Goal: Transaction & Acquisition: Purchase product/service

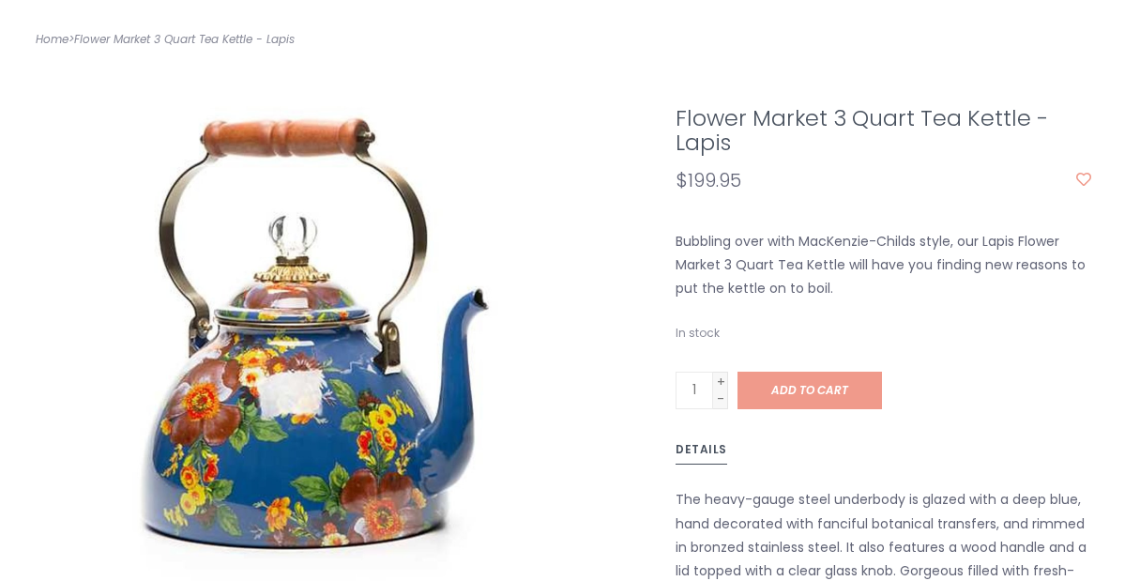
scroll to position [332, 0]
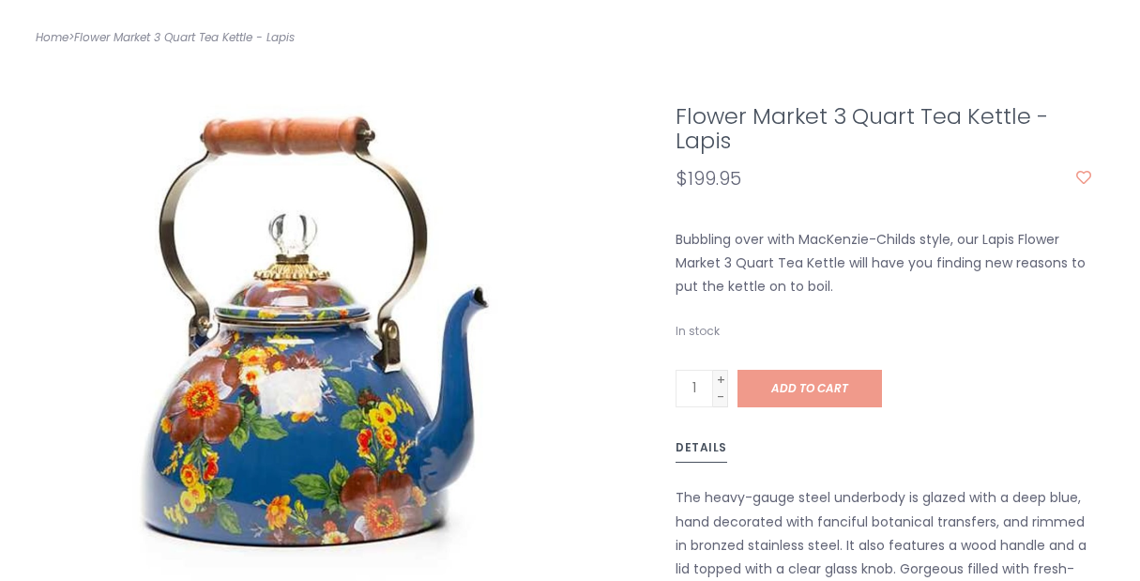
click at [660, 341] on div "Flower Market 3 Quart Tea Kettle - Lapis $199.95 Bubbling over with MacKenzie-C…" at bounding box center [570, 428] width 1097 height 760
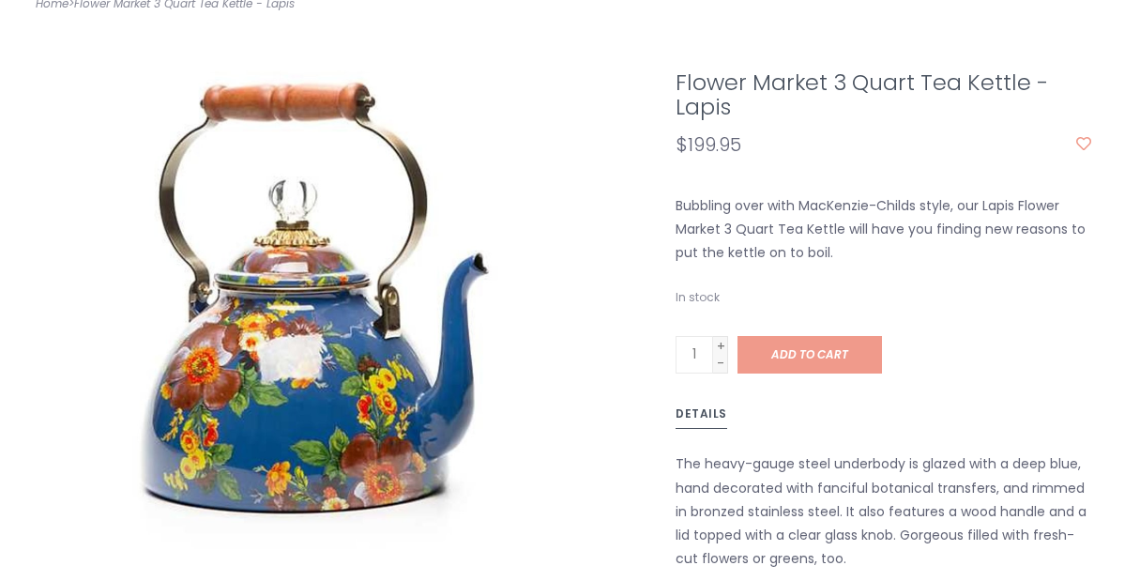
scroll to position [370, 0]
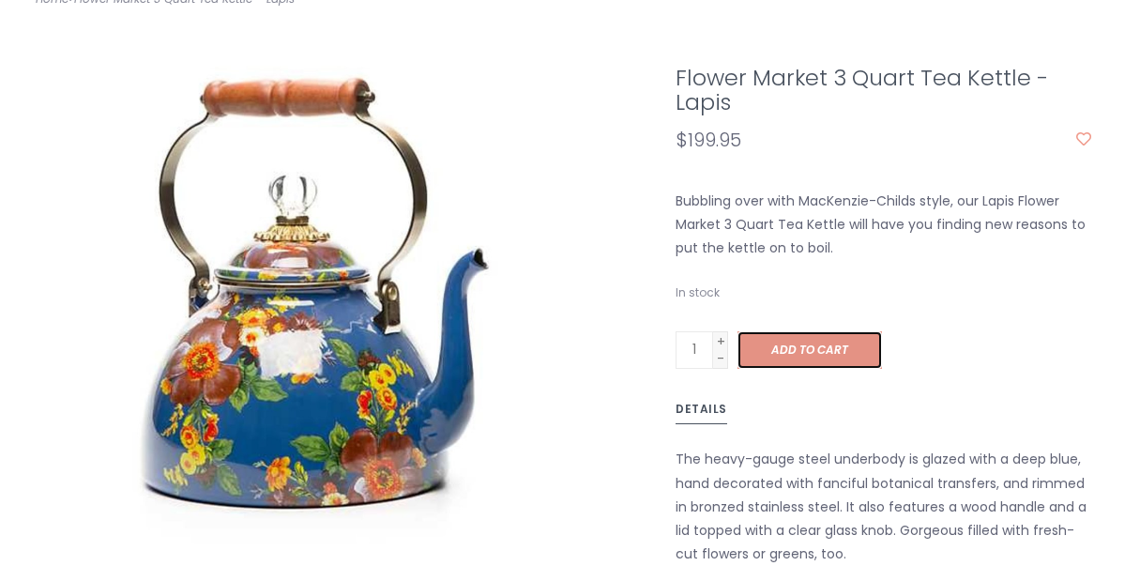
click at [807, 341] on span "Add to cart" at bounding box center [809, 349] width 77 height 16
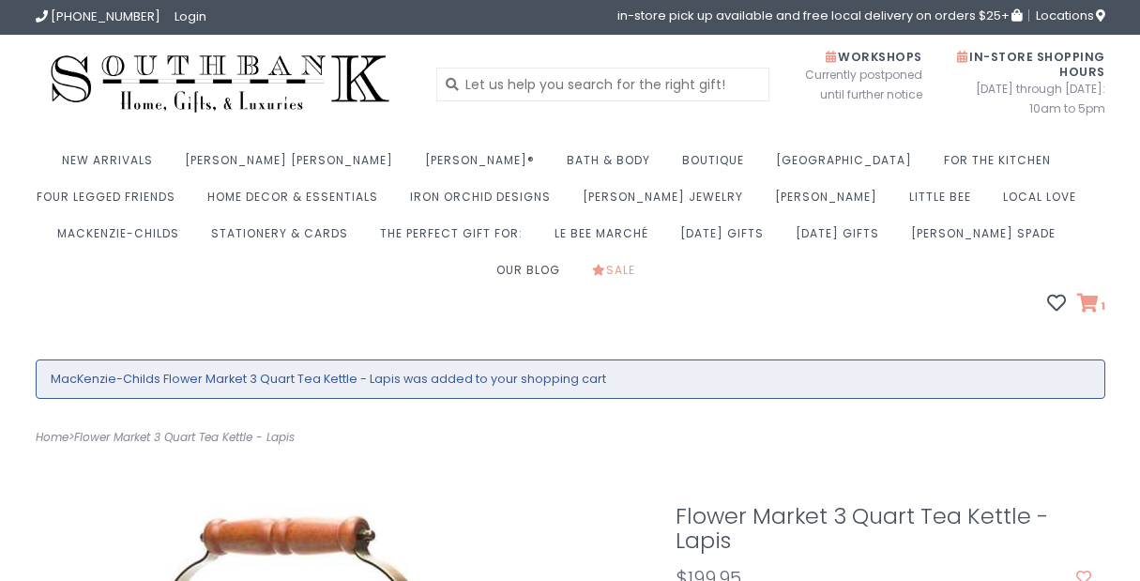
click at [1087, 294] on icon at bounding box center [1088, 303] width 22 height 19
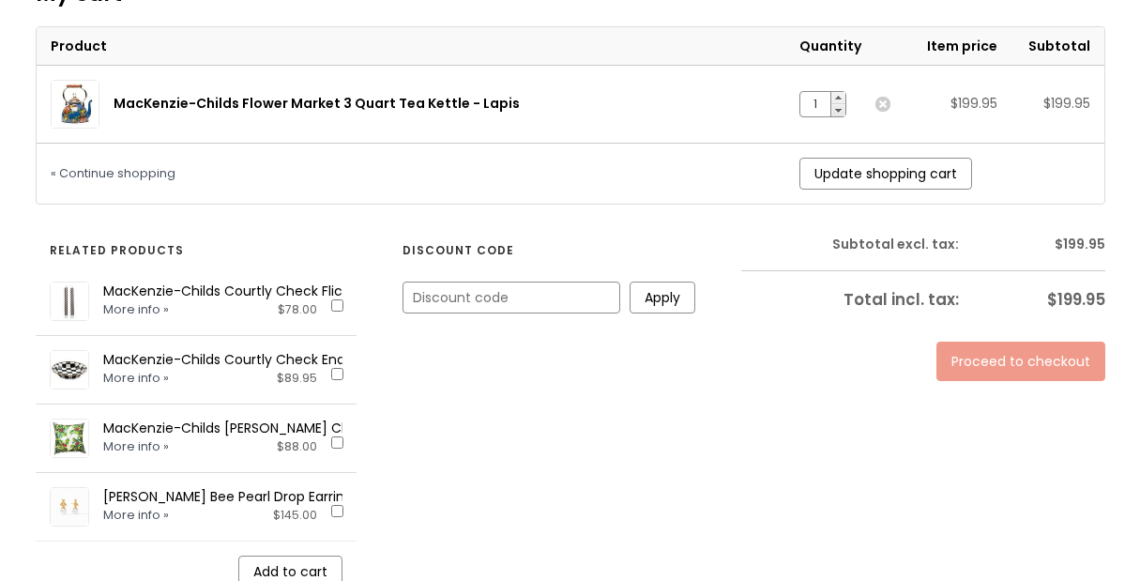
scroll to position [478, 0]
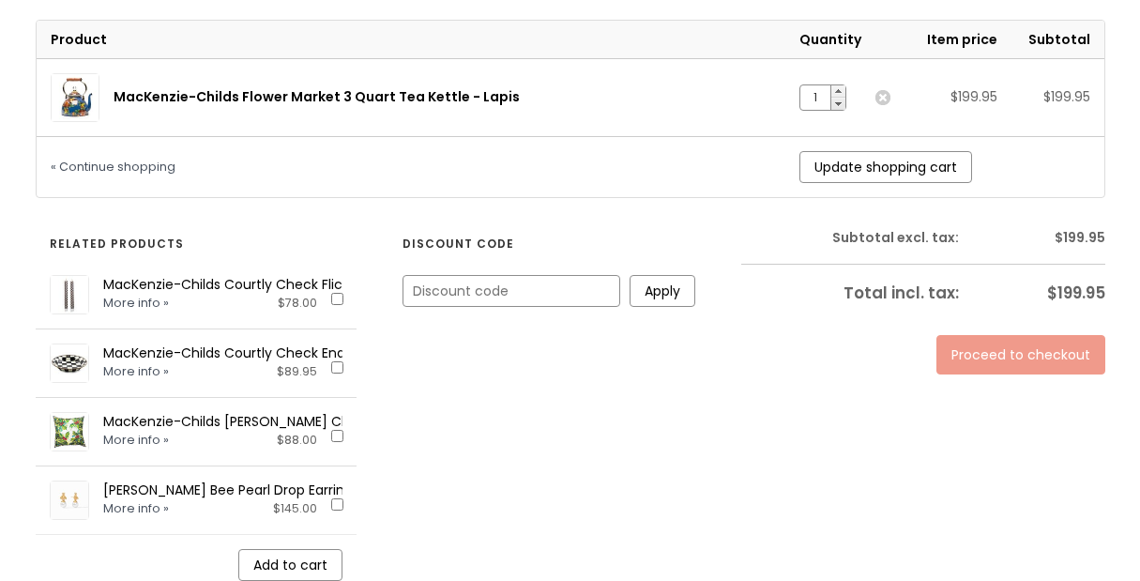
click at [974, 335] on link "Proceed to checkout" at bounding box center [1020, 354] width 169 height 39
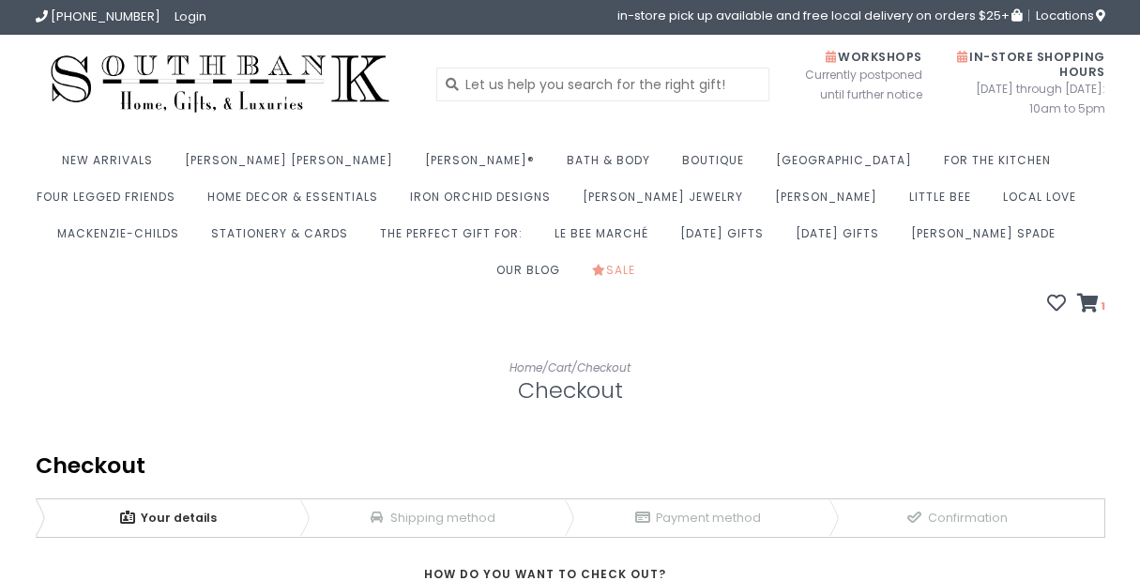
scroll to position [370, 0]
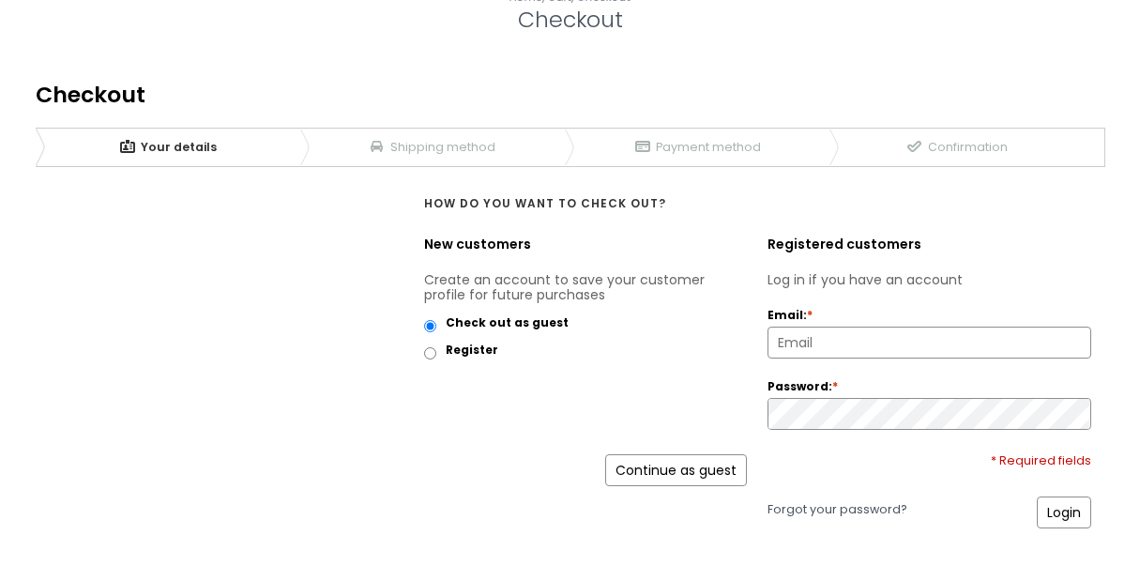
click at [675, 454] on link "Continue as guest" at bounding box center [676, 470] width 142 height 32
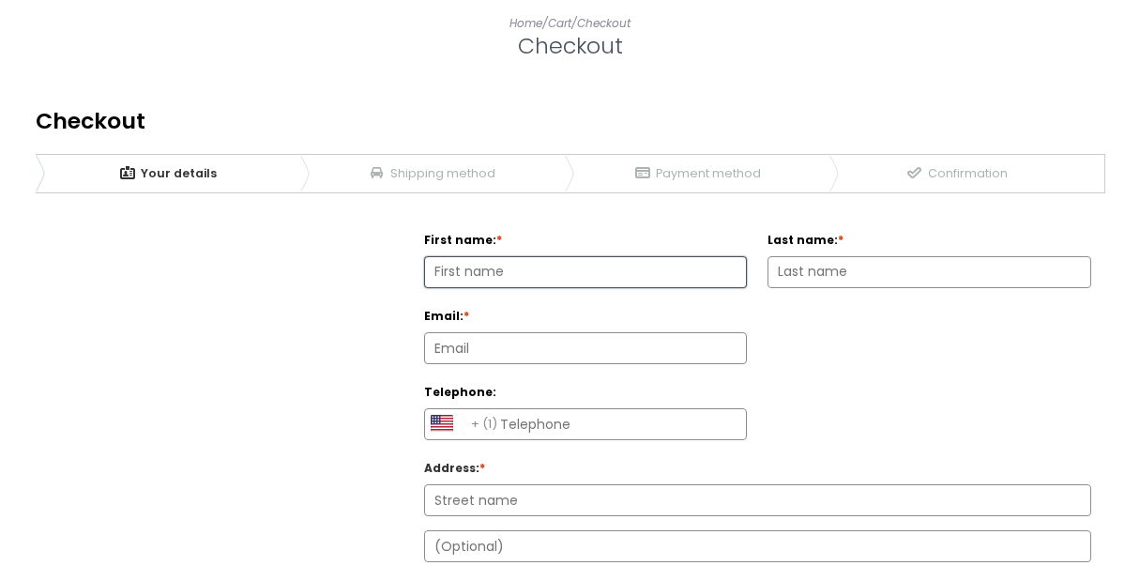
scroll to position [346, 0]
type input "Brenda"
click at [946, 255] on input "Last name: *" at bounding box center [929, 270] width 322 height 30
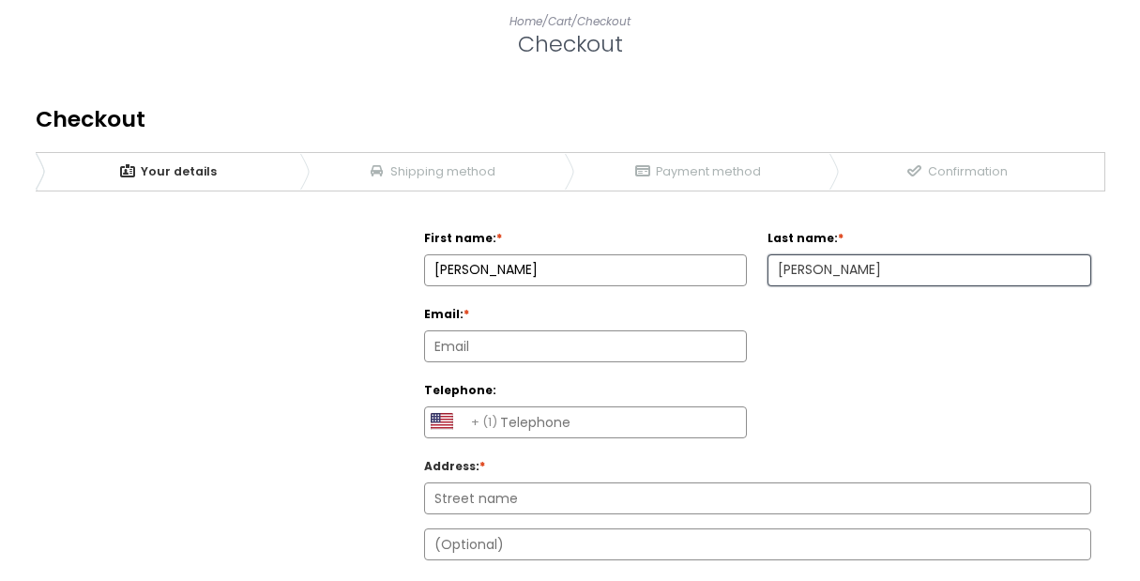
type input "Van Amburgh"
click at [730, 331] on input "Email: *" at bounding box center [586, 346] width 322 height 30
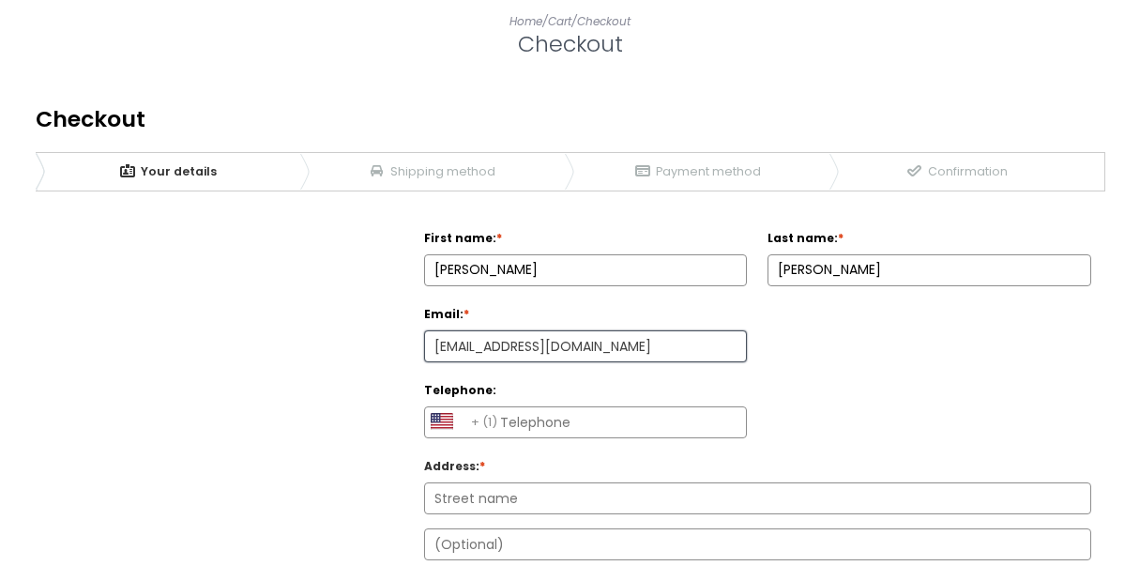
type input "bethvanamburgh@gmail.com"
click at [479, 255] on input "Brenda" at bounding box center [586, 270] width 322 height 30
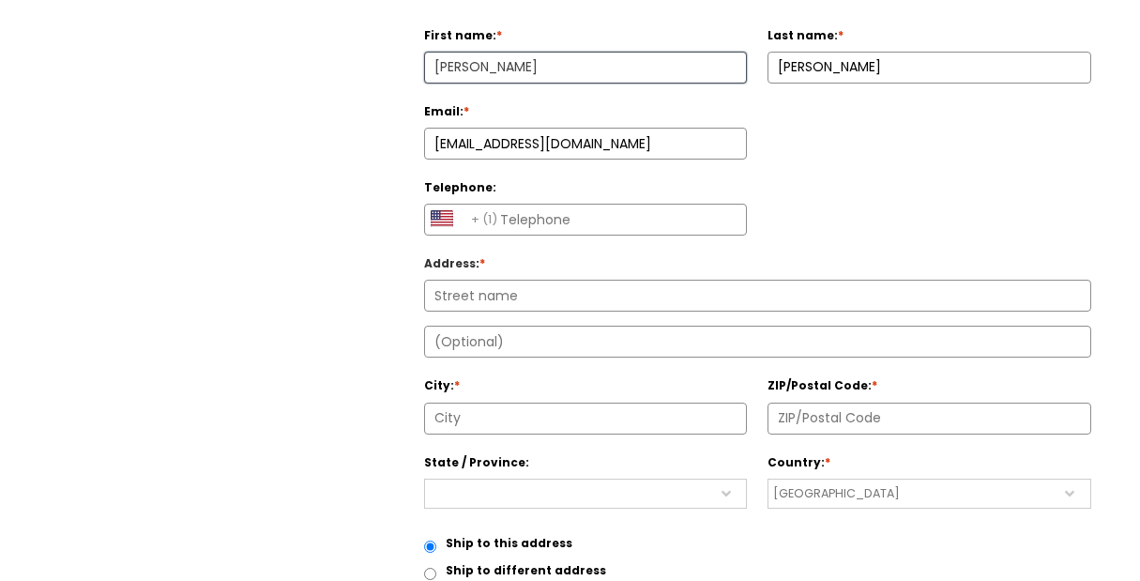
scroll to position [556, 0]
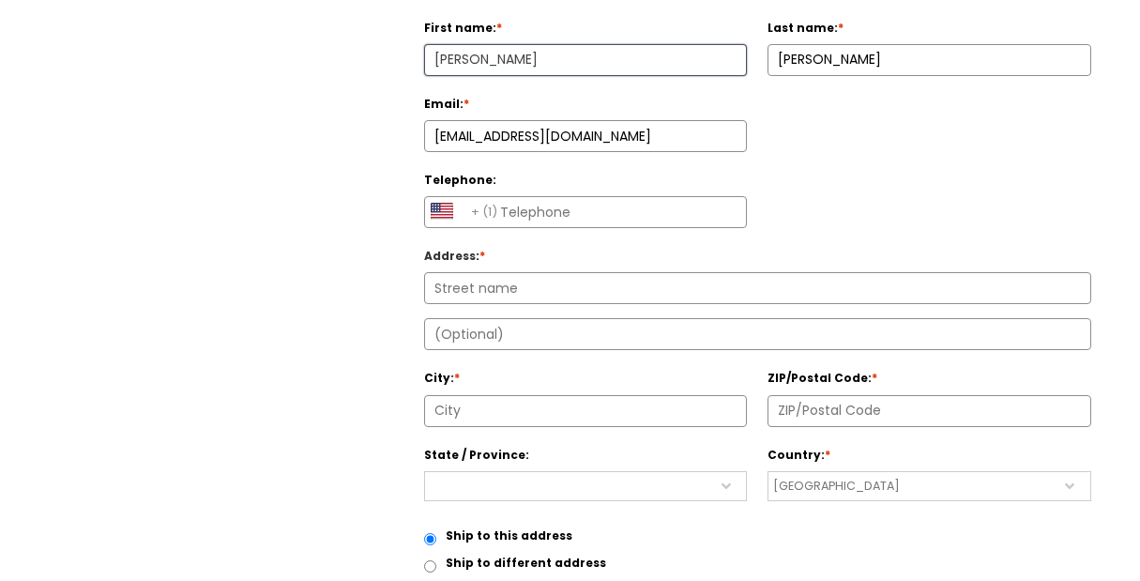
type input "Beth"
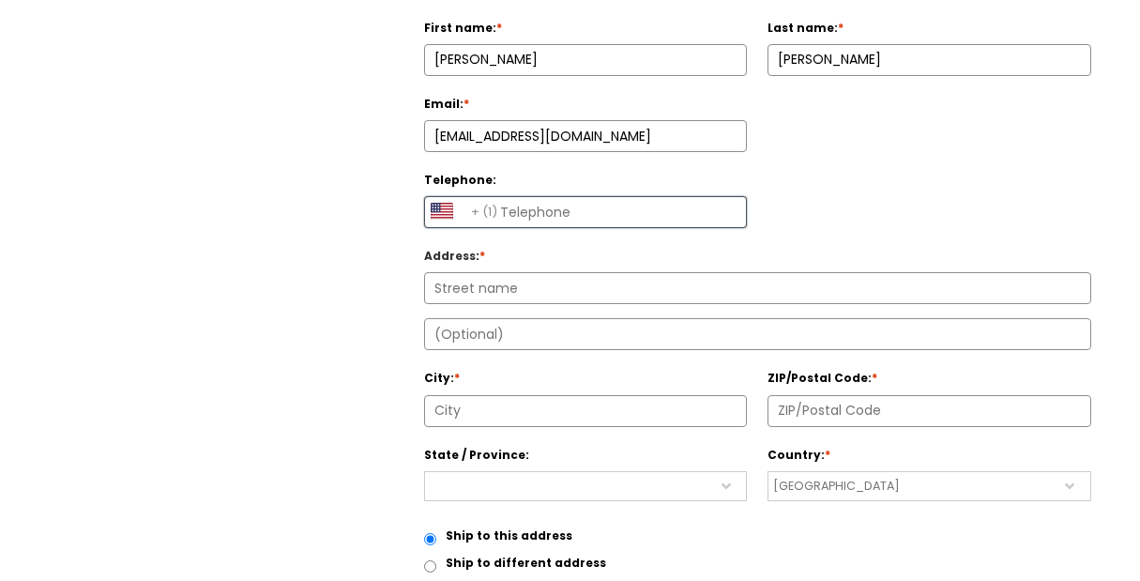
click at [506, 197] on input "Telephone:" at bounding box center [586, 212] width 322 height 30
type input "2147324341"
click at [475, 273] on input "Address : *" at bounding box center [757, 288] width 665 height 30
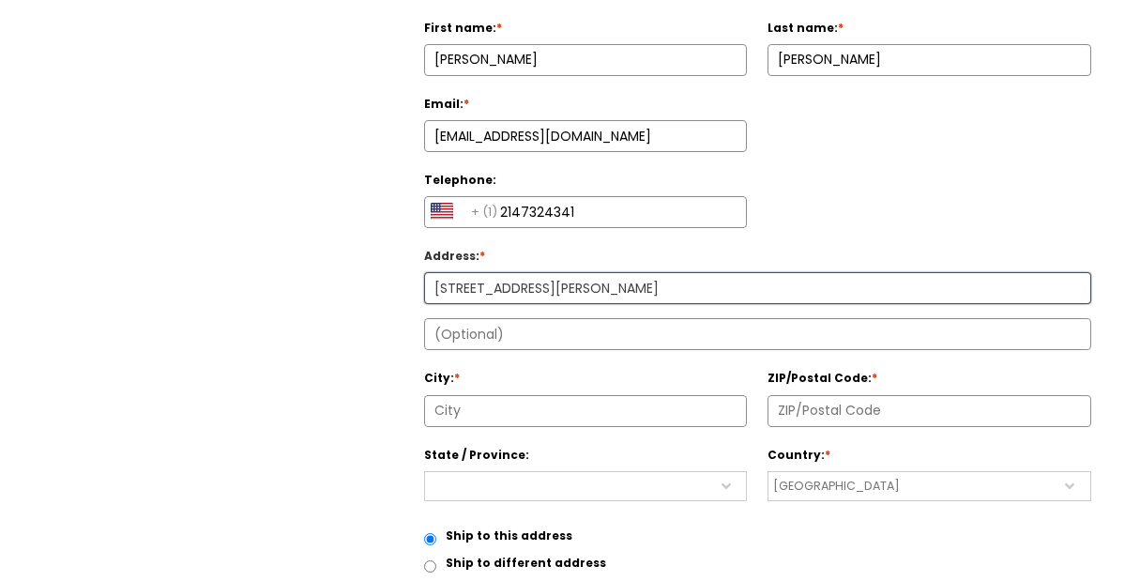
type input "2501 Glen Eden Dr"
click at [448, 396] on input "City: *" at bounding box center [586, 411] width 322 height 30
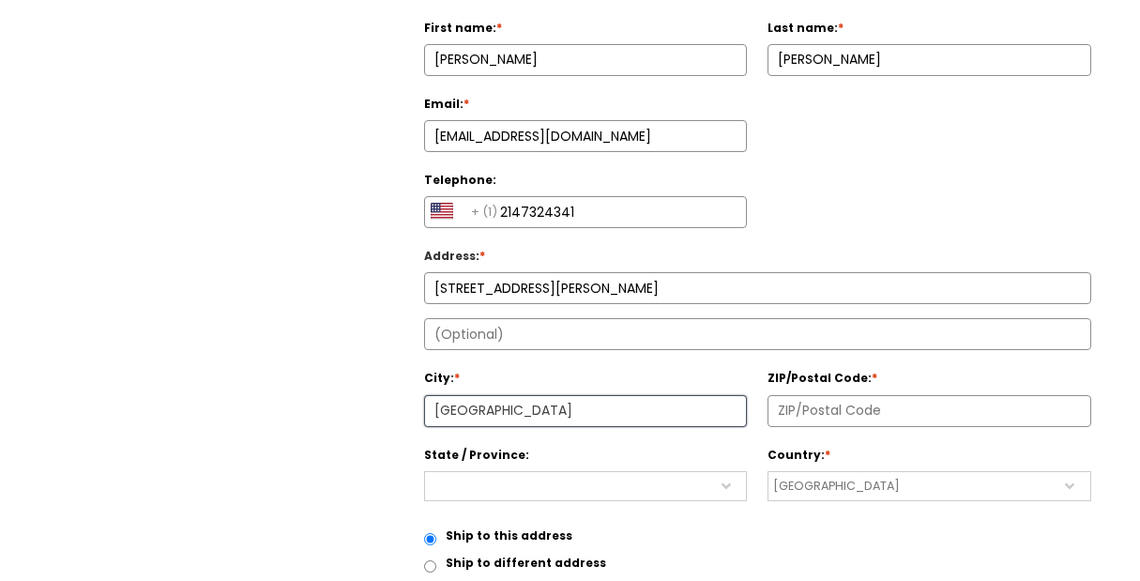
type input "Raleigh"
click at [793, 396] on input "ZIP/Postal Code: *" at bounding box center [929, 411] width 322 height 30
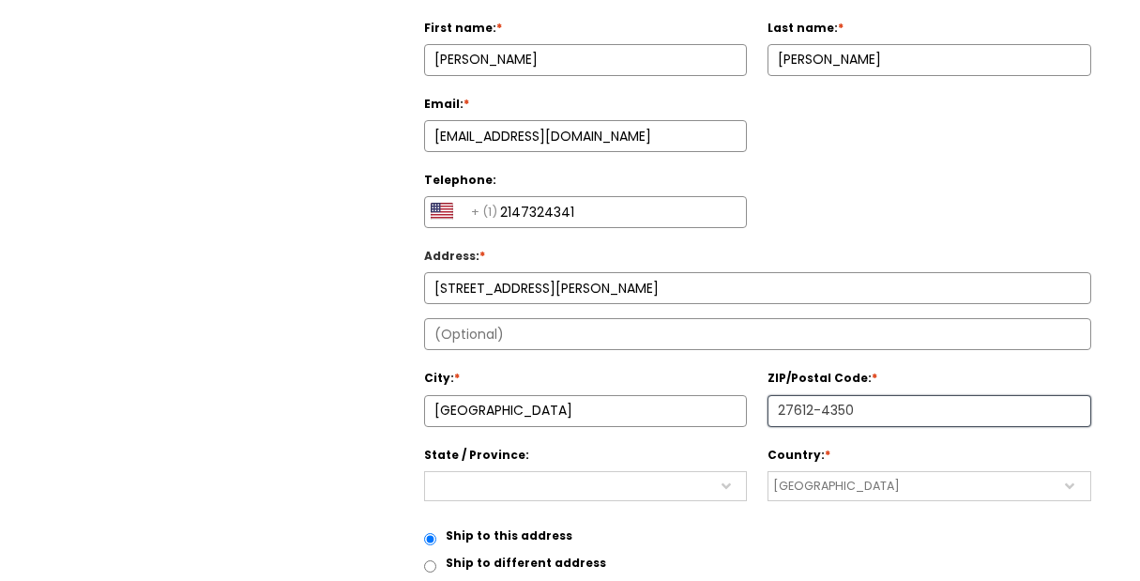
type input "27612-4350"
click at [716, 471] on select "Alabama Alaska American Samoa Arizona Arkansas California Colorado Connecticut …" at bounding box center [586, 486] width 324 height 30
select select "4193"
click at [424, 471] on select "Alabama Alaska American Samoa Arizona Arkansas California Colorado Connecticut …" at bounding box center [586, 486] width 324 height 30
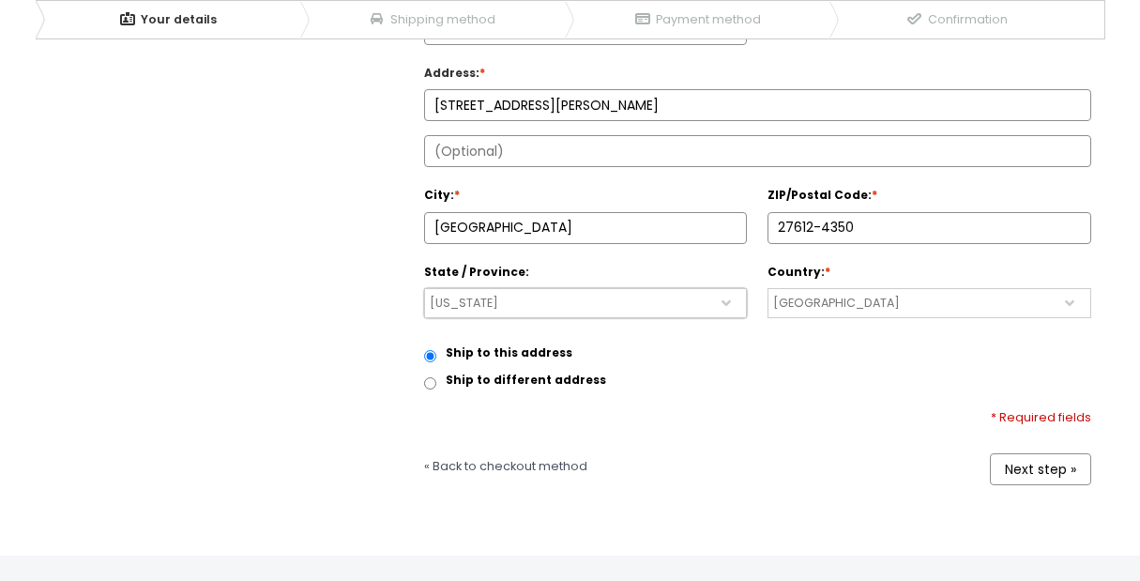
scroll to position [740, 0]
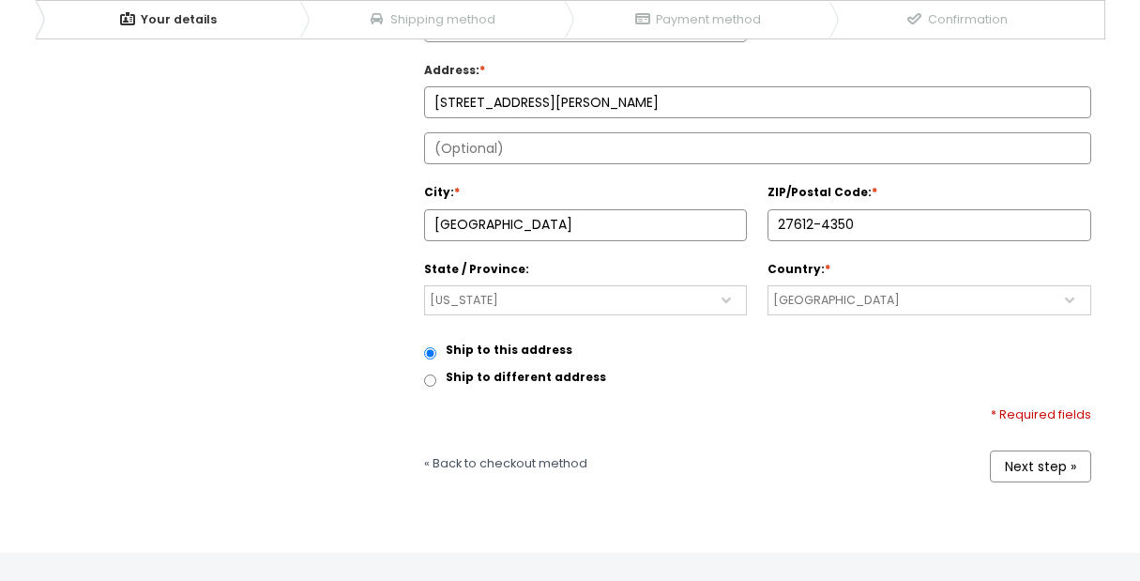
click at [1025, 450] on link "Next step »" at bounding box center [1040, 466] width 101 height 32
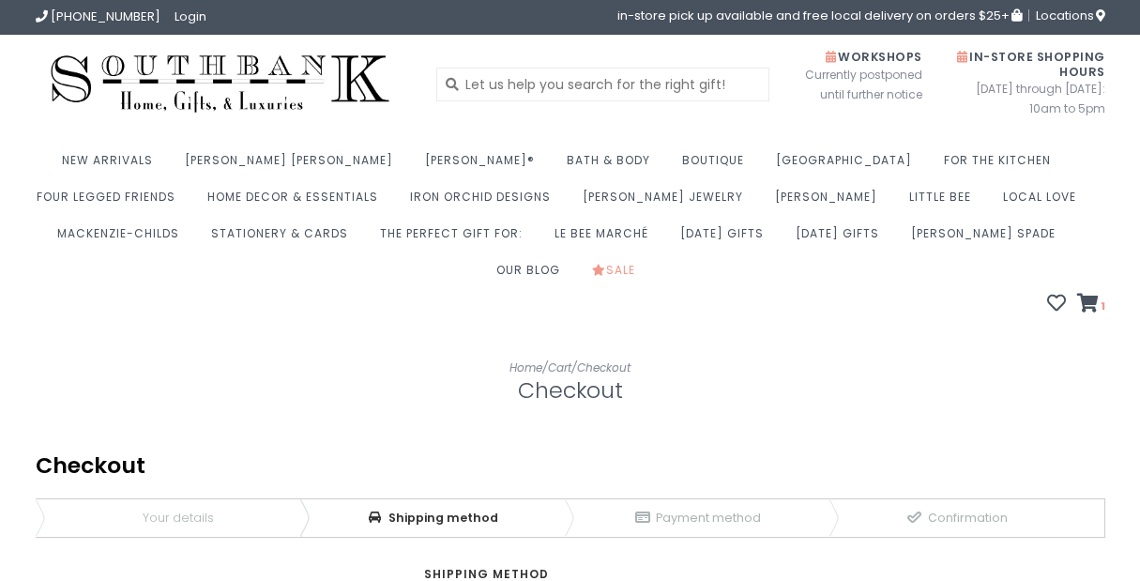
scroll to position [299, 0]
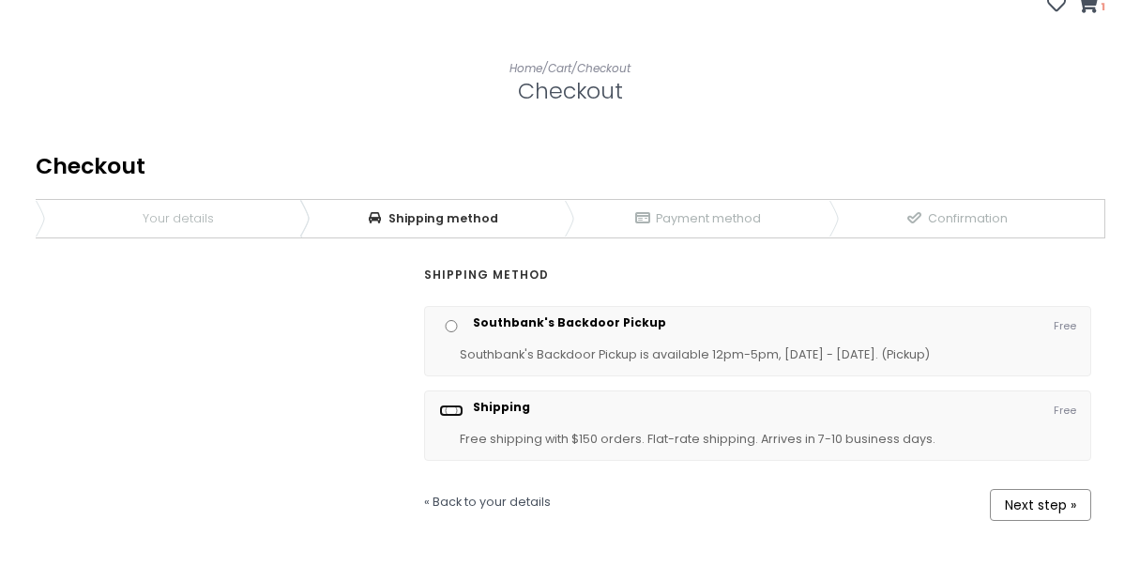
click at [453, 404] on input "Shipping" at bounding box center [451, 410] width 24 height 12
radio input "true"
click at [1019, 489] on link "Next step »" at bounding box center [1040, 505] width 101 height 32
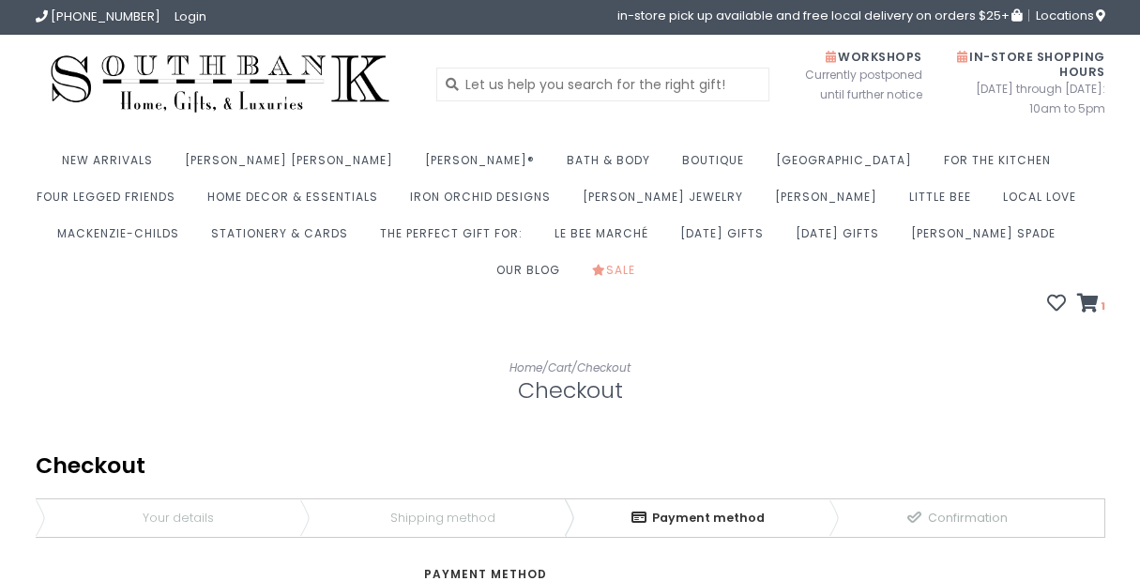
scroll to position [340, 0]
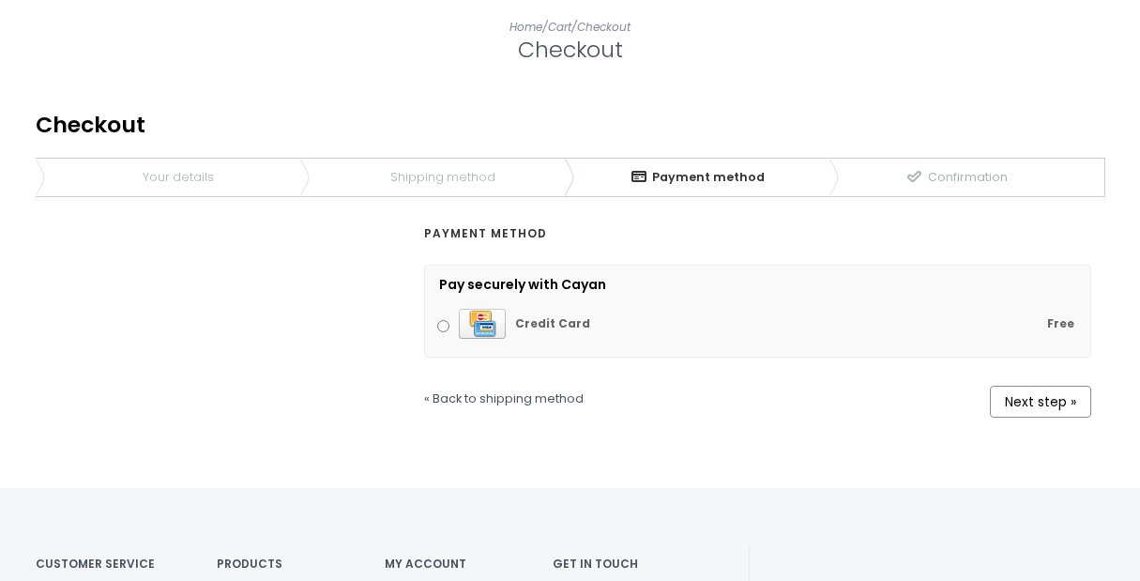
click at [446, 320] on input "Free Credit Card" at bounding box center [443, 326] width 12 height 12
radio input "true"
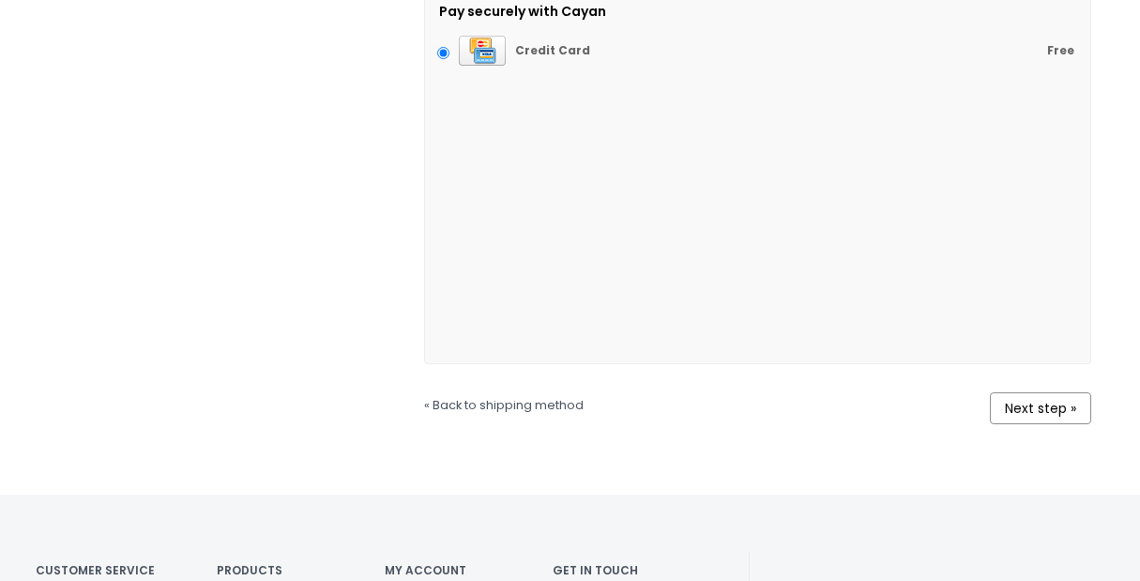
scroll to position [614, 0]
click at [1049, 391] on link "Next step »" at bounding box center [1040, 407] width 101 height 32
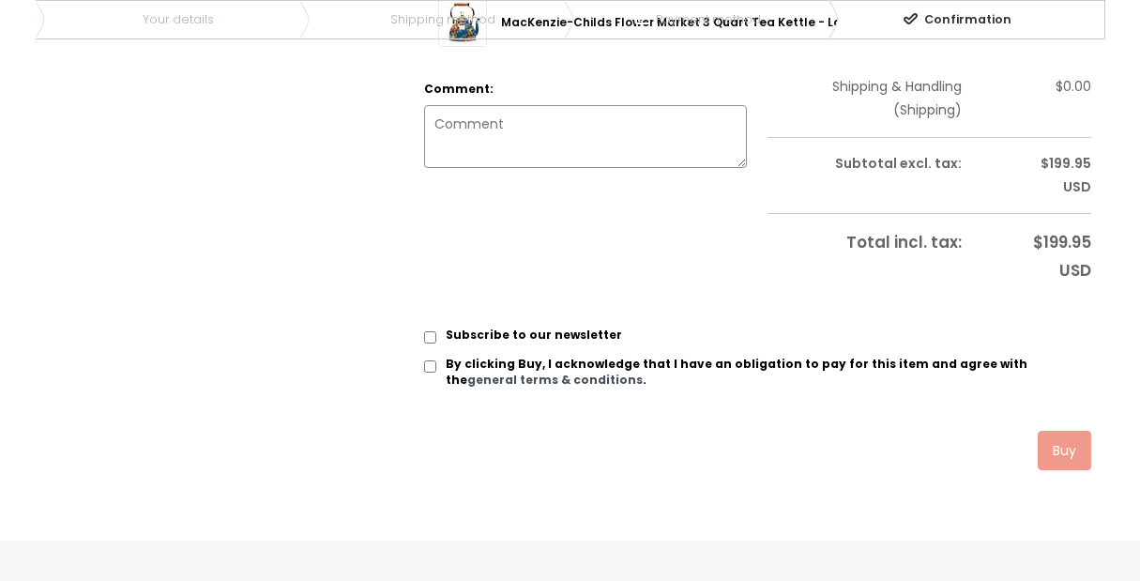
scroll to position [659, 0]
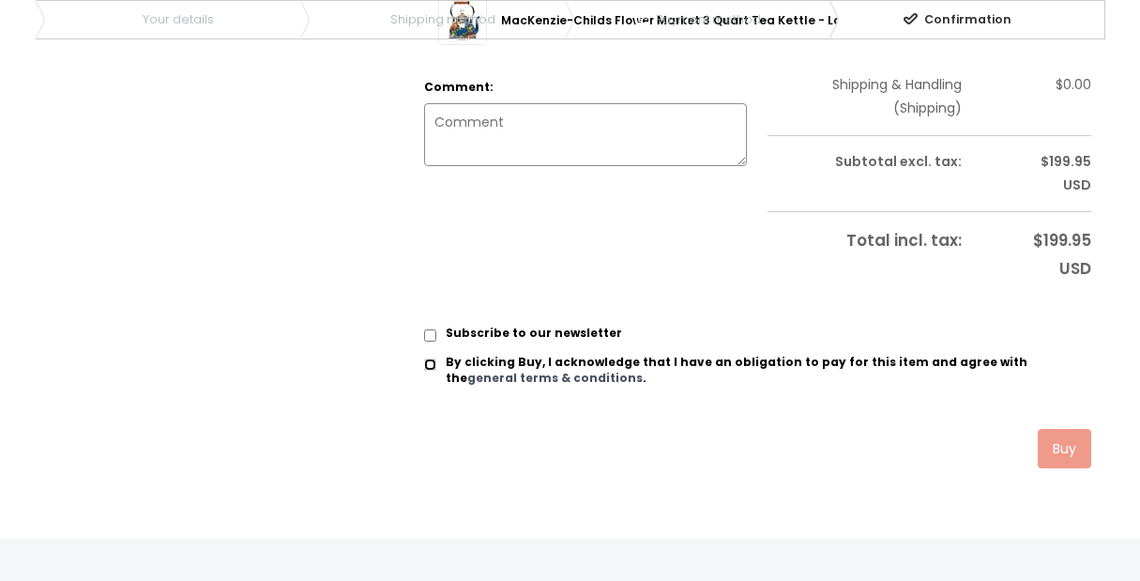
click at [431, 358] on input "By clicking Buy, I acknowledge that I have an obligation to pay for this item a…" at bounding box center [430, 364] width 12 height 12
checkbox input "true"
click at [429, 329] on input "Subscribe to our newsletter" at bounding box center [430, 335] width 12 height 12
checkbox input "true"
click at [1063, 429] on link "Buy" at bounding box center [1063, 448] width 53 height 39
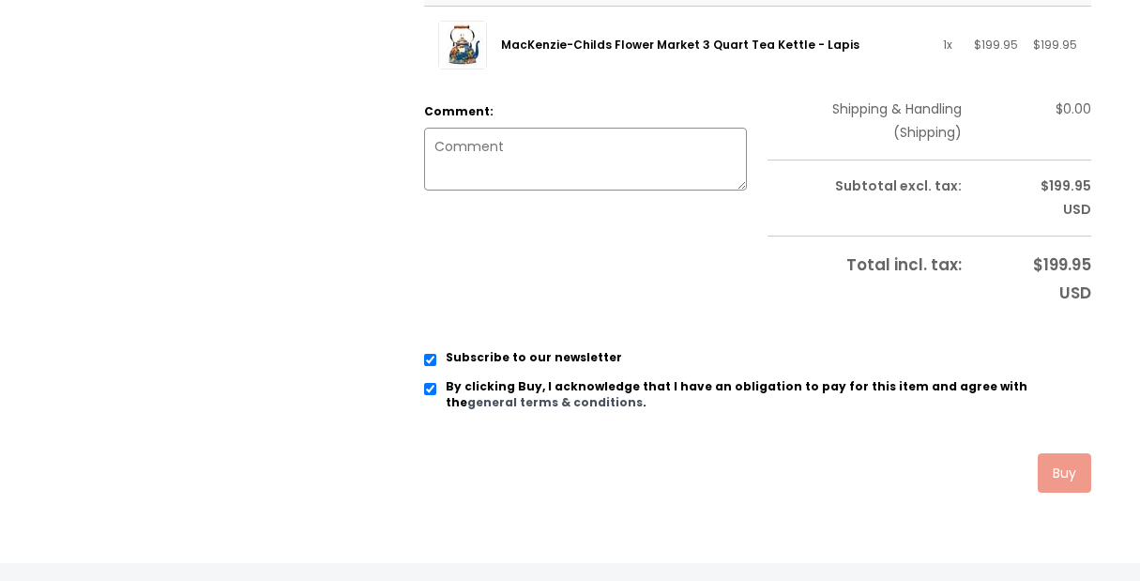
scroll to position [613, 0]
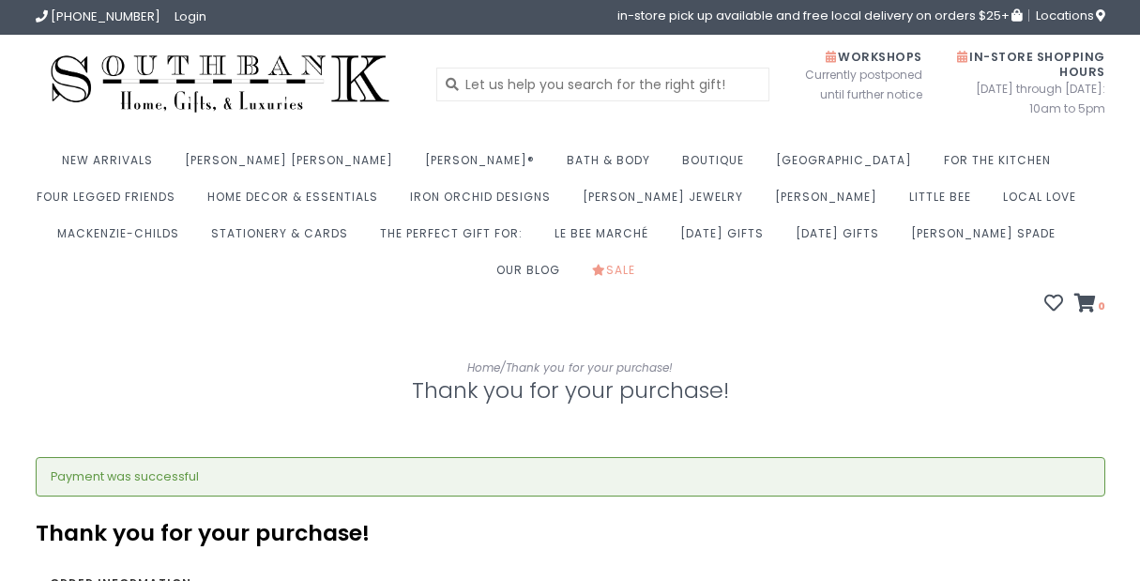
click at [304, 73] on div at bounding box center [524, 84] width 458 height 70
